Goal: Task Accomplishment & Management: Complete application form

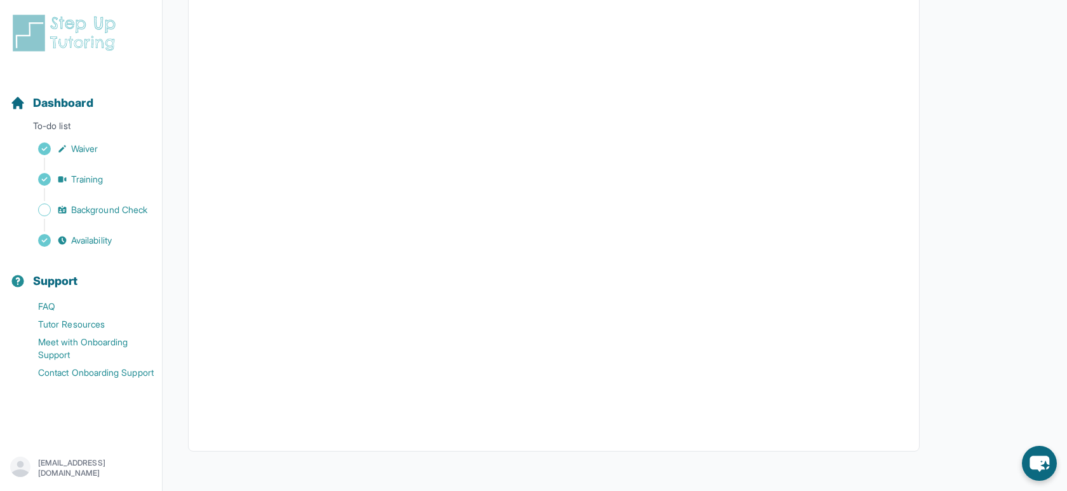
scroll to position [248, 0]
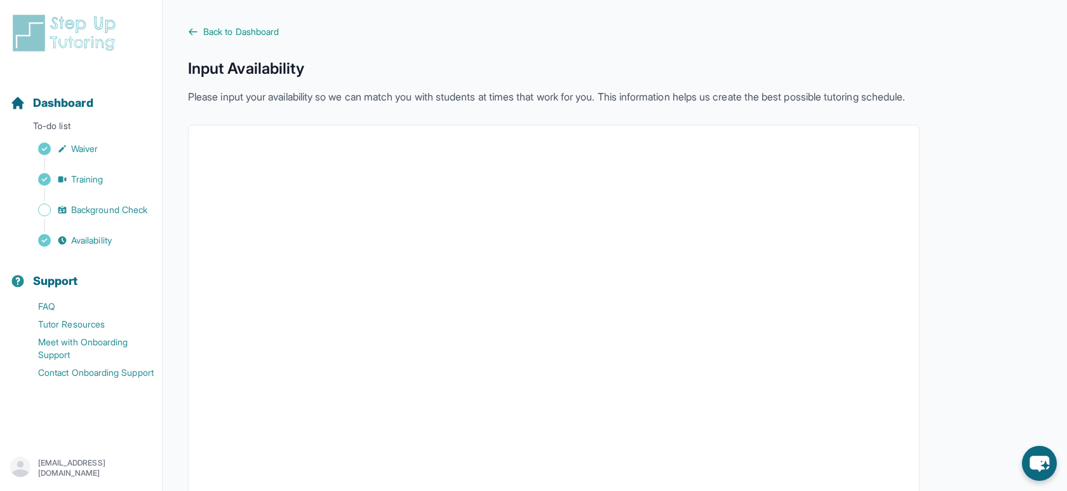
scroll to position [248, 0]
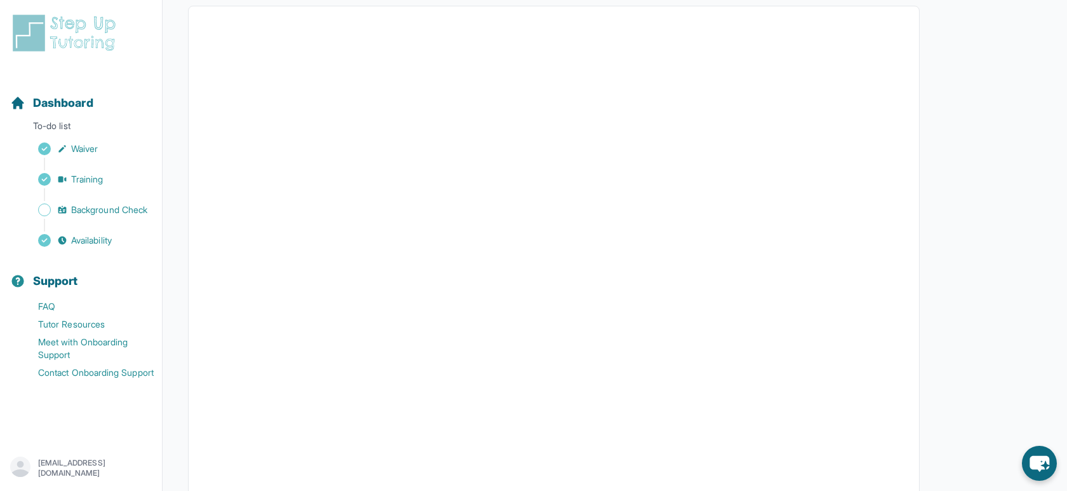
scroll to position [248, 0]
